Goal: Communication & Community: Answer question/provide support

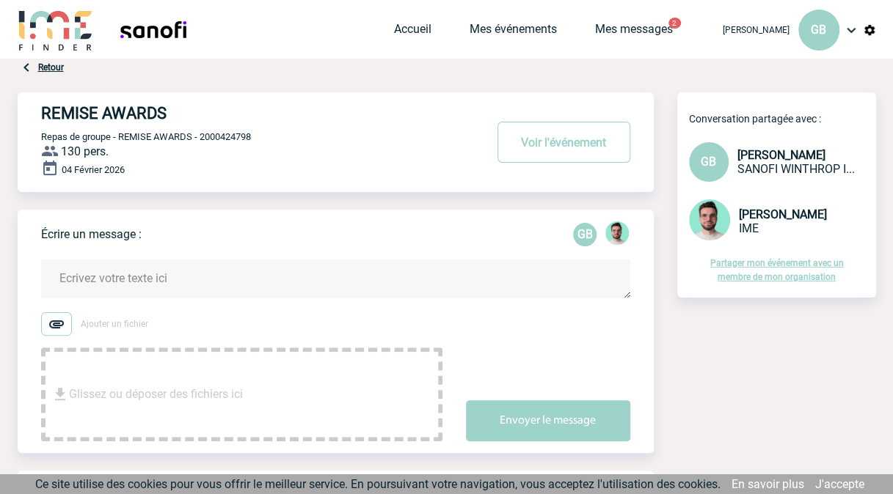
click at [131, 285] on textarea at bounding box center [335, 279] width 589 height 39
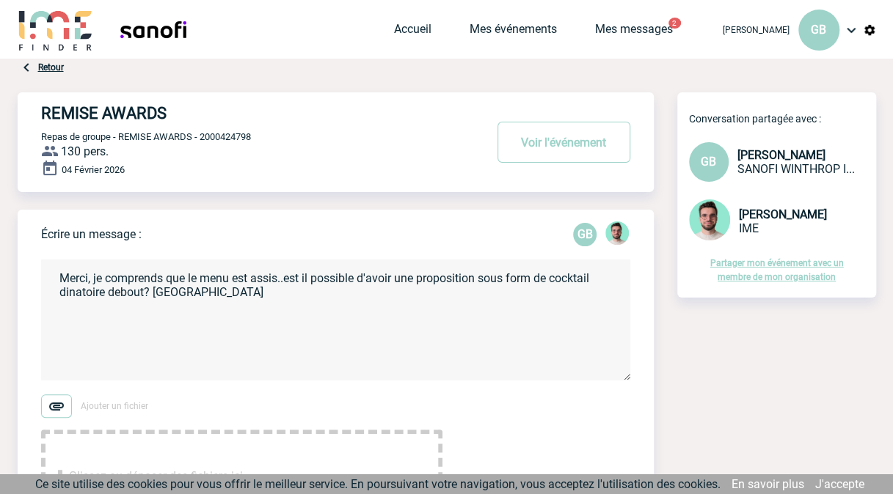
click at [536, 277] on textarea "Merci, je comprends que le menu est assis..est il possible d'avoir une proposit…" at bounding box center [335, 320] width 589 height 121
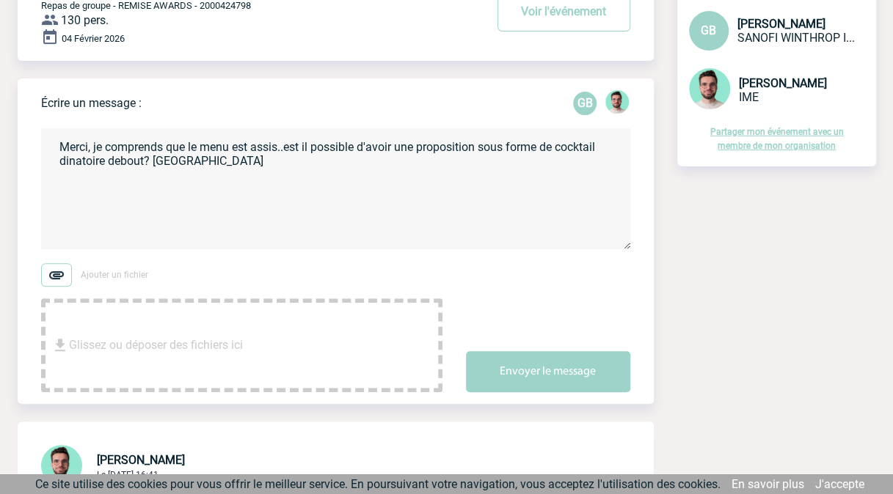
scroll to position [156, 0]
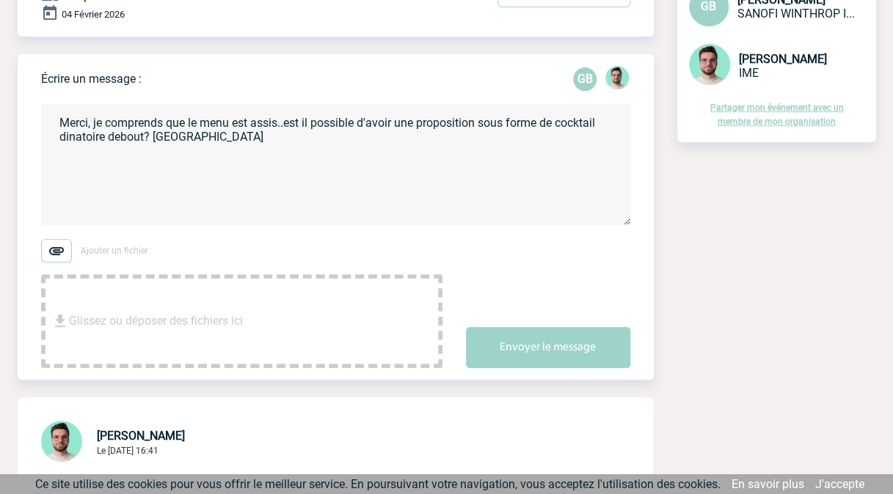
click at [205, 142] on textarea "Merci, je comprends que le menu est assis..est il possible d'avoir une proposit…" at bounding box center [335, 164] width 589 height 121
click at [152, 136] on textarea "Merci, je comprends que le menu est assis..est il possible d'avoir une proposit…" at bounding box center [335, 164] width 589 height 121
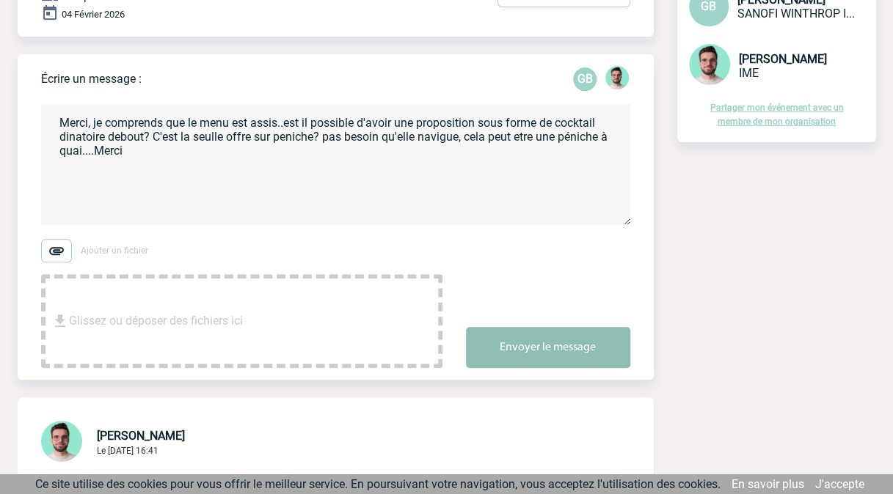
type textarea "Merci, je comprends que le menu est assis..est il possible d'avoir une proposit…"
click at [556, 345] on button "Envoyer le message" at bounding box center [548, 347] width 164 height 41
